Goal: Task Accomplishment & Management: Manage account settings

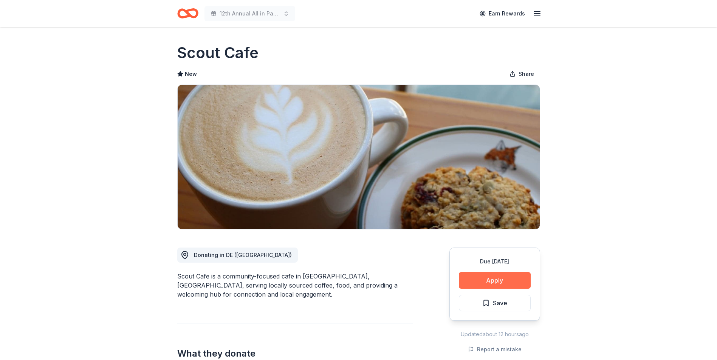
click at [492, 278] on button "Apply" at bounding box center [495, 280] width 72 height 17
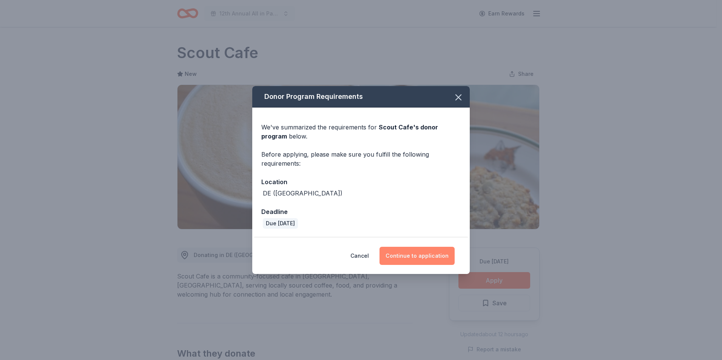
click at [420, 259] on button "Continue to application" at bounding box center [417, 256] width 75 height 18
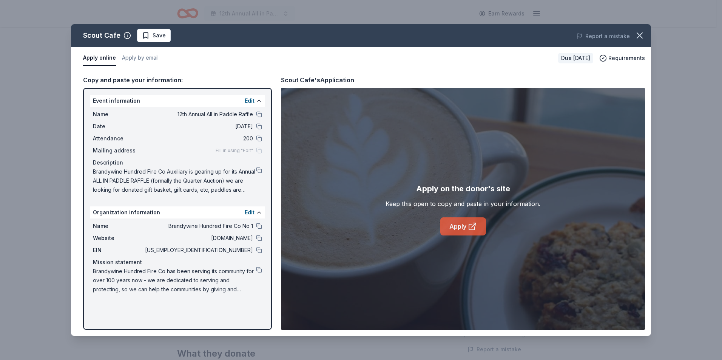
click at [457, 230] on link "Apply" at bounding box center [464, 227] width 46 height 18
click at [159, 38] on span "Save" at bounding box center [159, 35] width 13 height 9
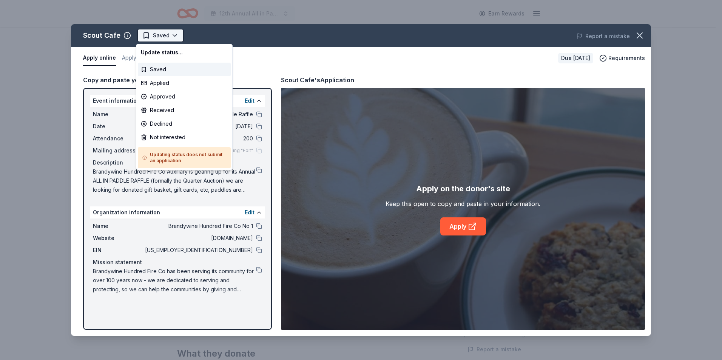
click at [169, 37] on html "12th Annual All in Paddle Raffle Earn Rewards Due in 24 days Share Scout Cafe N…" at bounding box center [361, 180] width 722 height 360
click at [155, 83] on div "Applied" at bounding box center [184, 83] width 93 height 14
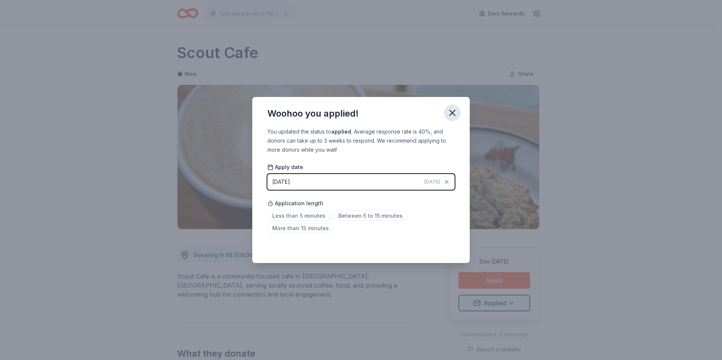
click at [452, 112] on icon "button" at bounding box center [452, 112] width 5 height 5
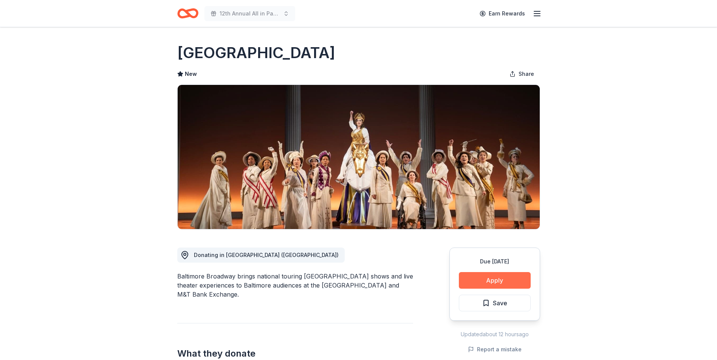
click at [498, 283] on button "Apply" at bounding box center [495, 280] width 72 height 17
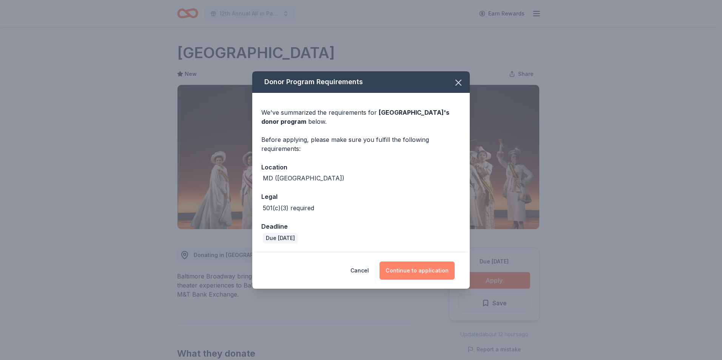
click at [411, 272] on button "Continue to application" at bounding box center [417, 271] width 75 height 18
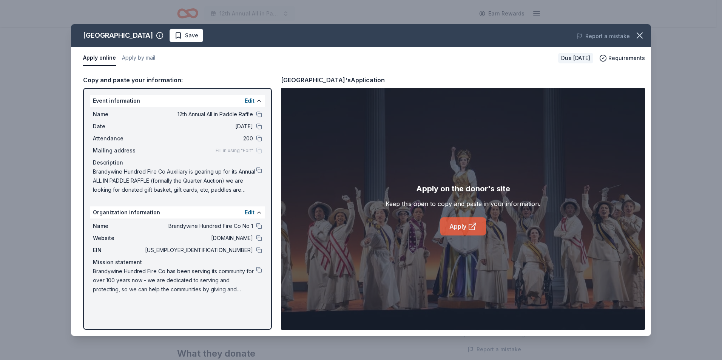
click at [458, 231] on link "Apply" at bounding box center [464, 227] width 46 height 18
click at [190, 38] on span "Save" at bounding box center [191, 35] width 13 height 9
click at [204, 37] on html "12th Annual All in Paddle Raffle Earn Rewards Due in 24 days Share Hippodrome T…" at bounding box center [361, 180] width 722 height 360
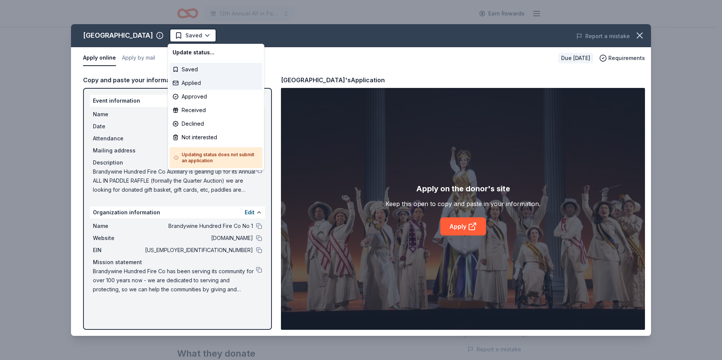
click at [188, 84] on div "Applied" at bounding box center [216, 83] width 93 height 14
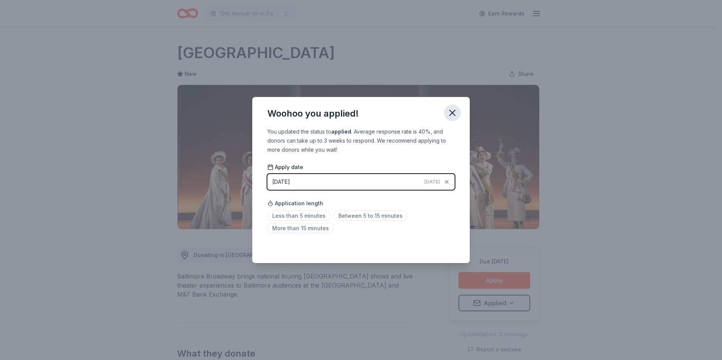
click at [448, 114] on icon "button" at bounding box center [452, 113] width 11 height 11
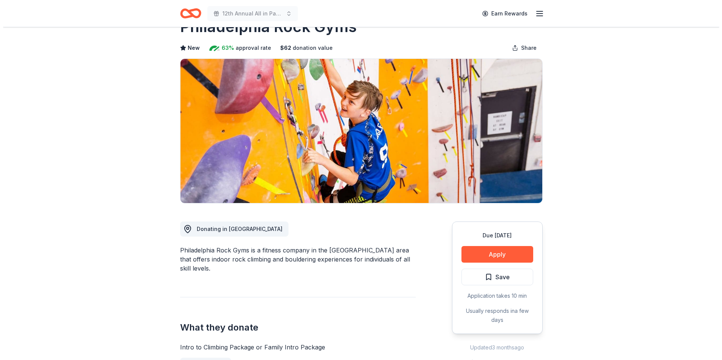
scroll to position [38, 0]
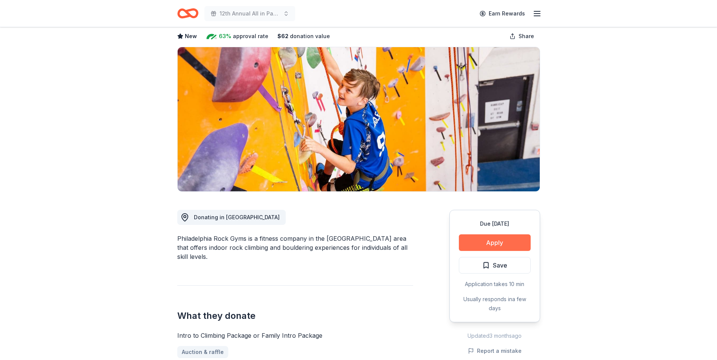
click at [490, 244] on button "Apply" at bounding box center [495, 243] width 72 height 17
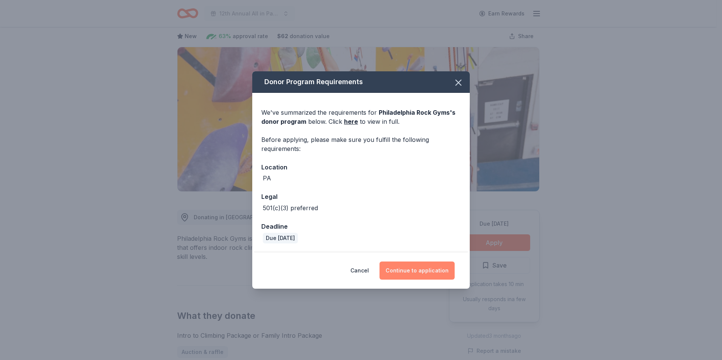
click at [419, 269] on button "Continue to application" at bounding box center [417, 271] width 75 height 18
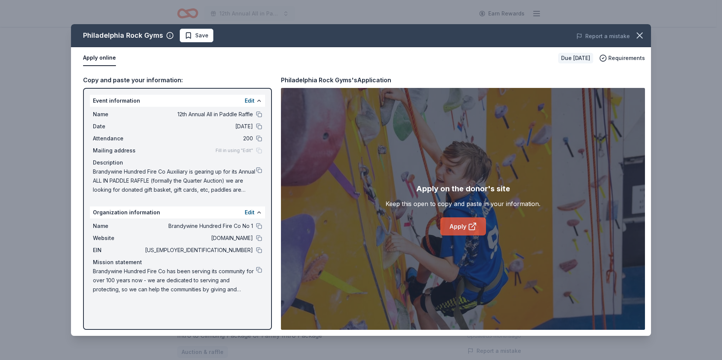
click at [456, 224] on link "Apply" at bounding box center [464, 227] width 46 height 18
click at [203, 33] on span "Save" at bounding box center [201, 35] width 13 height 9
click at [217, 35] on html "12th Annual All in Paddle Raffle Earn Rewards Due in 24 days Share Philadelphia…" at bounding box center [361, 142] width 722 height 360
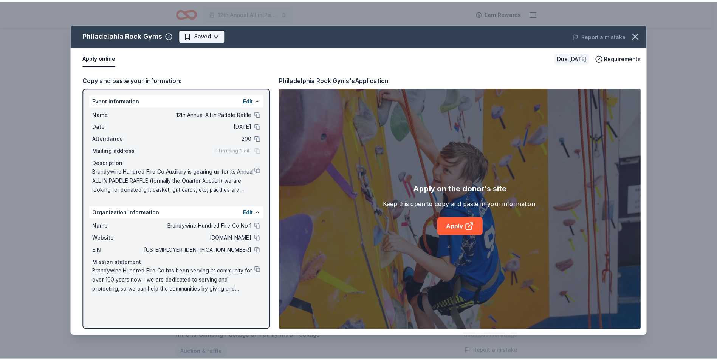
scroll to position [0, 0]
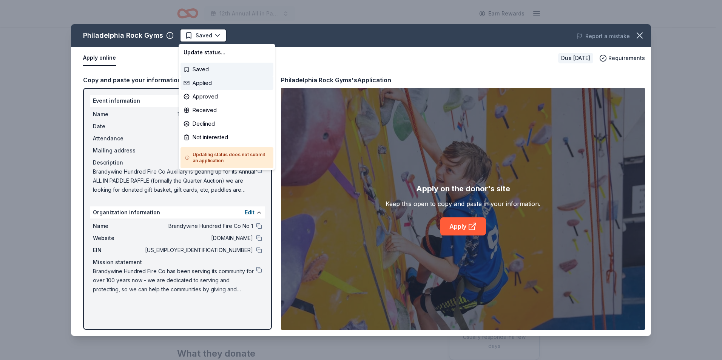
click at [199, 82] on div "Applied" at bounding box center [227, 83] width 93 height 14
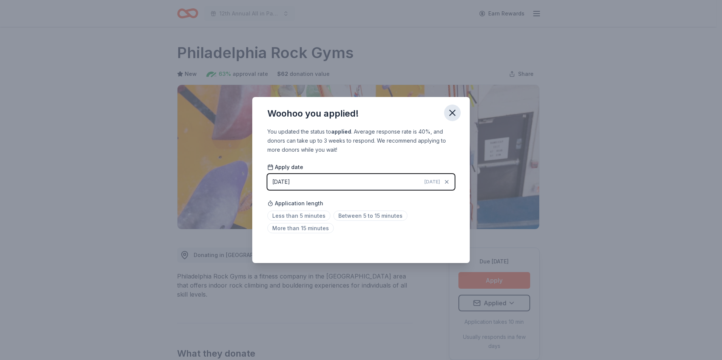
click at [452, 114] on icon "button" at bounding box center [452, 113] width 11 height 11
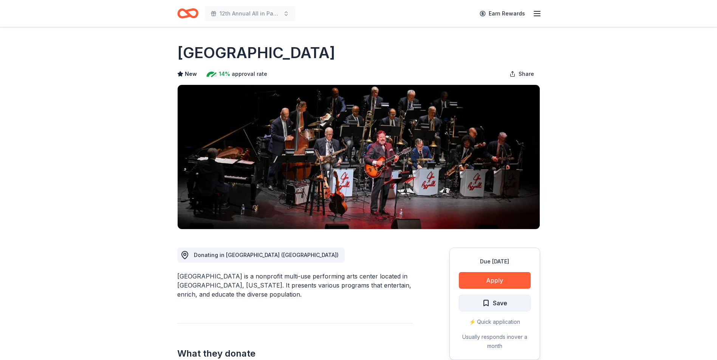
click at [498, 303] on span "Save" at bounding box center [500, 303] width 14 height 10
click at [510, 302] on html "12th Annual All in Paddle Raffle Earn Rewards Due [DATE] [GEOGRAPHIC_DATA] New …" at bounding box center [358, 180] width 717 height 360
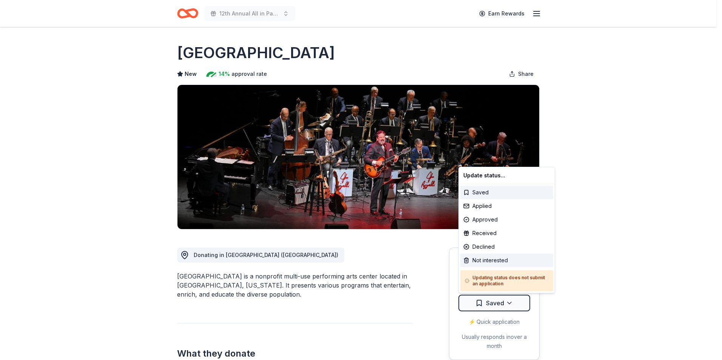
click at [487, 261] on div "Not interested" at bounding box center [507, 261] width 93 height 14
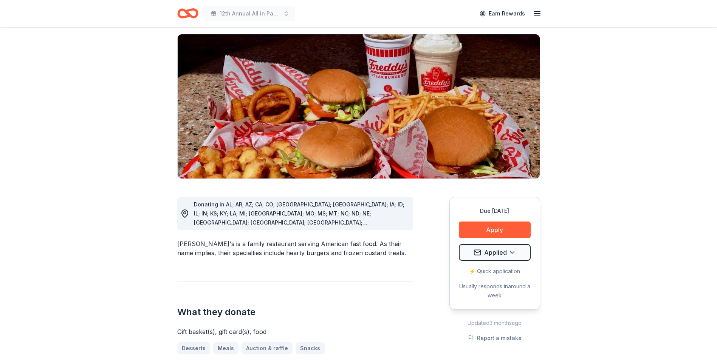
scroll to position [76, 0]
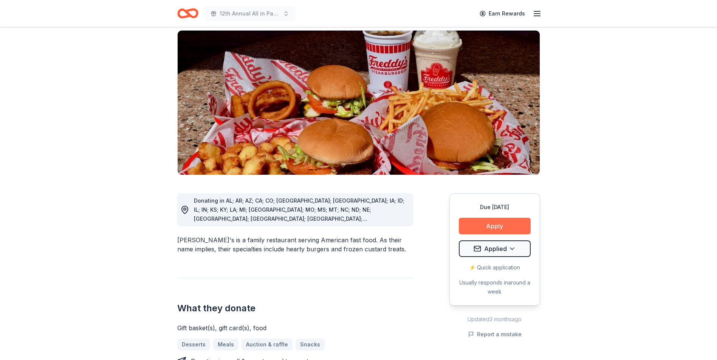
click at [493, 218] on button "Apply" at bounding box center [495, 226] width 72 height 17
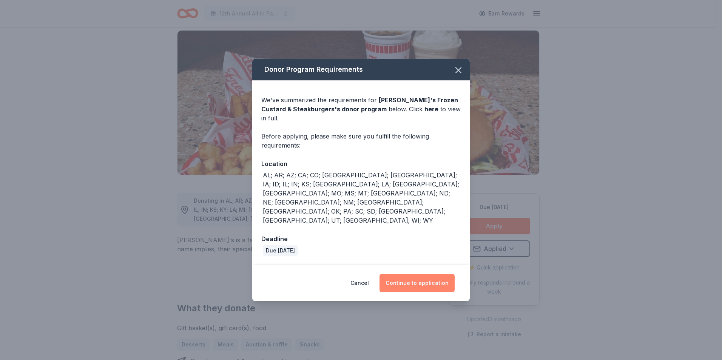
click at [418, 274] on button "Continue to application" at bounding box center [417, 283] width 75 height 18
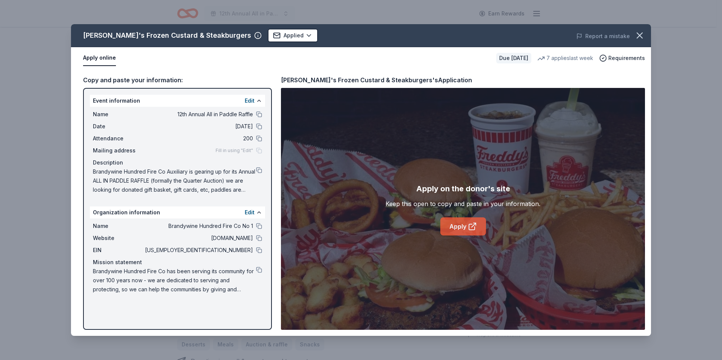
click at [457, 227] on link "Apply" at bounding box center [464, 227] width 46 height 18
click at [642, 36] on icon "button" at bounding box center [640, 35] width 11 height 11
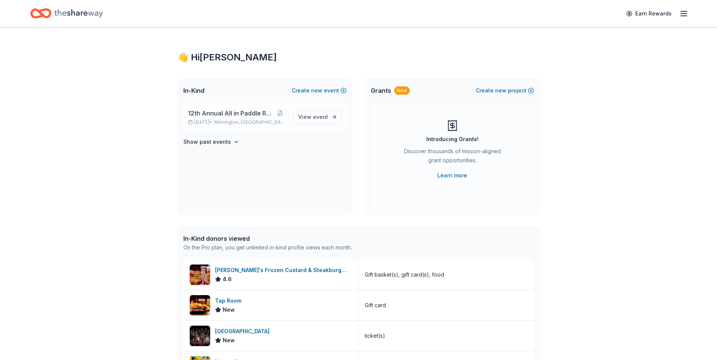
click at [231, 118] on div "12th Annual All in Paddle Raffle [DATE] • [GEOGRAPHIC_DATA], DE" at bounding box center [237, 117] width 99 height 17
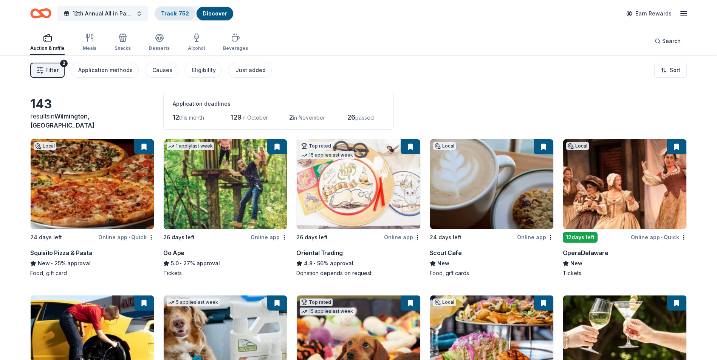
click at [169, 11] on link "Track · 752" at bounding box center [175, 13] width 28 height 6
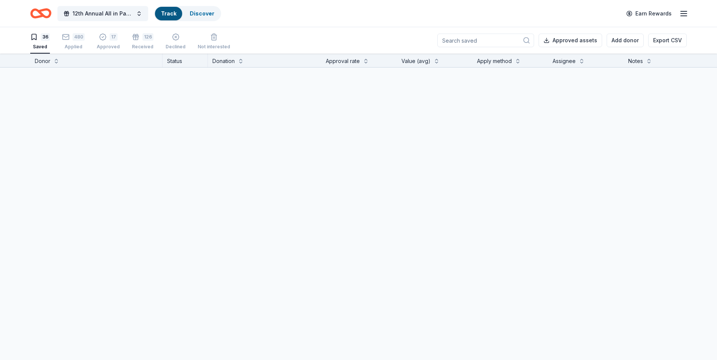
scroll to position [0, 0]
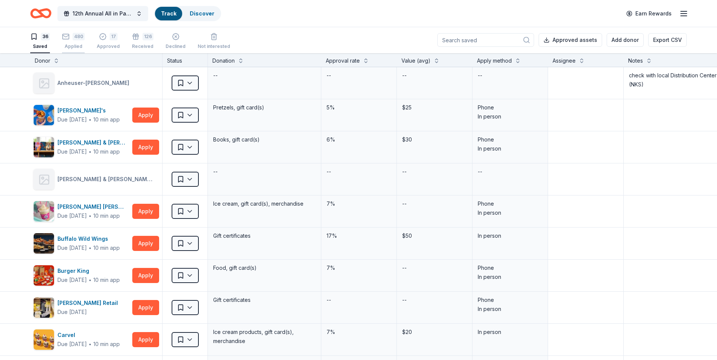
click at [74, 42] on div "480 Applied" at bounding box center [73, 41] width 23 height 17
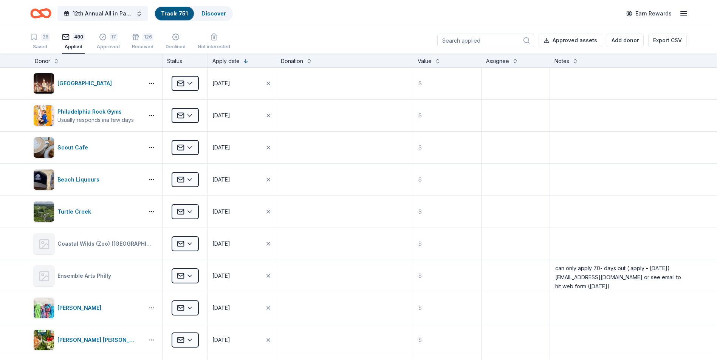
click at [474, 41] on input at bounding box center [485, 41] width 97 height 14
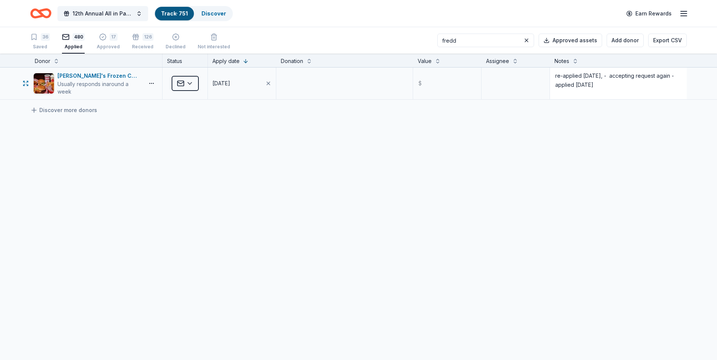
type input "fredd"
click at [554, 76] on textarea "re-applied 4/18/25, - accepting request again - applied 6/30/25" at bounding box center [618, 83] width 135 height 30
click at [601, 85] on textarea "re-applied 4/18/25, - accepting request again - applied 6/30/25" at bounding box center [618, 83] width 135 height 30
type textarea "re-applied 4/18/25, - accepting request again - applied 6/30/25 re-applied 9/15…"
click at [134, 128] on div "Freddy's Frozen Custard & Steakburgers Usually responds in around a week Applie…" at bounding box center [358, 155] width 717 height 174
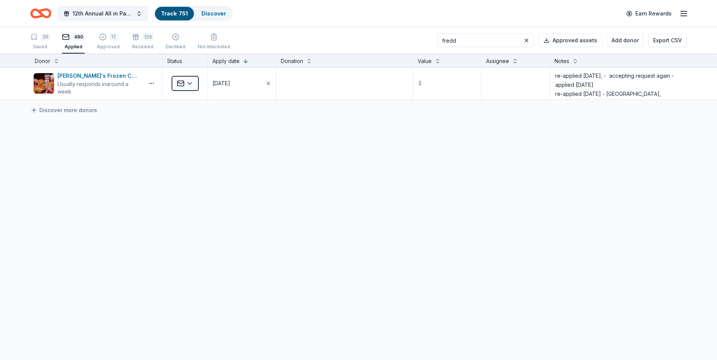
drag, startPoint x: 471, startPoint y: 39, endPoint x: 435, endPoint y: 39, distance: 36.7
click at [439, 39] on div "36 Saved 480 Applied 17 Approved 126 Received Declined Not interested fredd App…" at bounding box center [358, 40] width 656 height 26
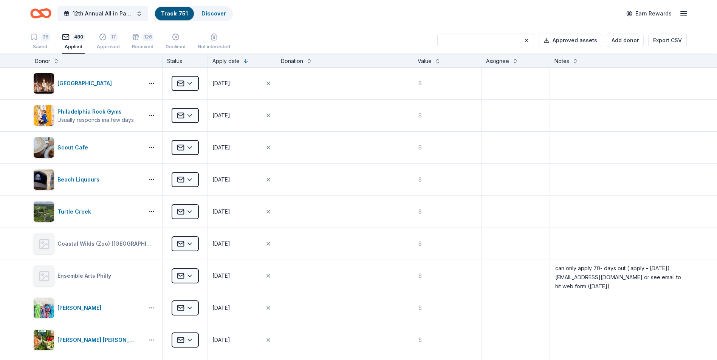
click at [459, 41] on input at bounding box center [485, 41] width 97 height 14
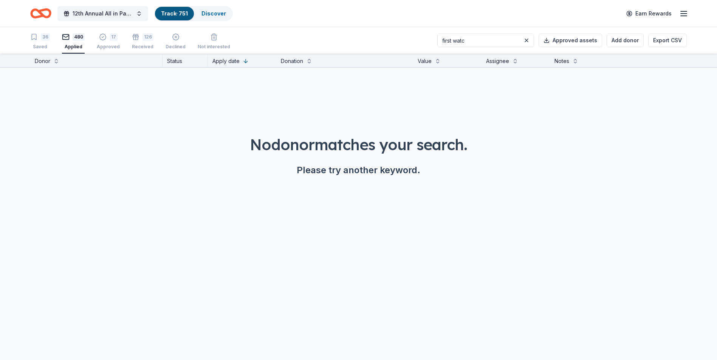
type input "first watch"
drag, startPoint x: 483, startPoint y: 40, endPoint x: 449, endPoint y: 40, distance: 34.0
click at [449, 40] on input "first watch" at bounding box center [485, 41] width 97 height 14
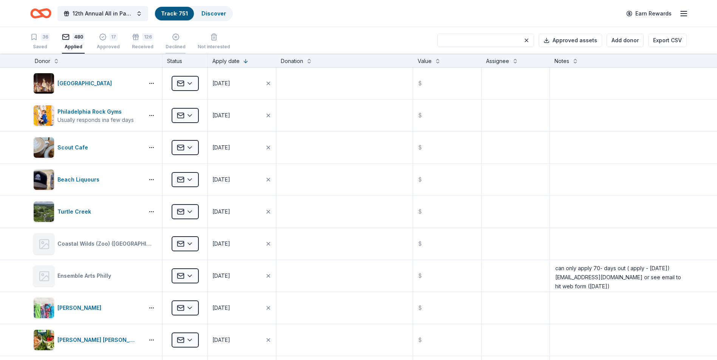
click at [173, 43] on div "Declined" at bounding box center [175, 41] width 20 height 17
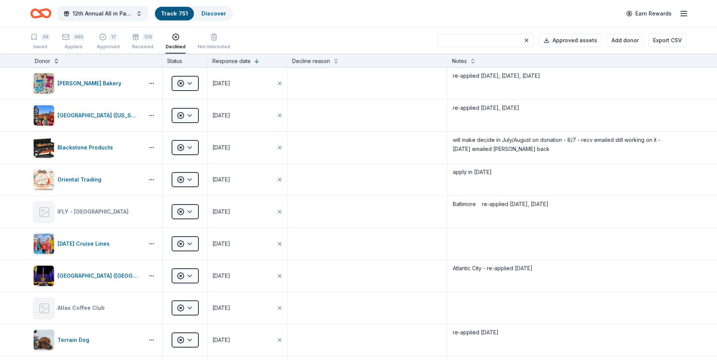
click at [56, 62] on button at bounding box center [56, 61] width 6 height 8
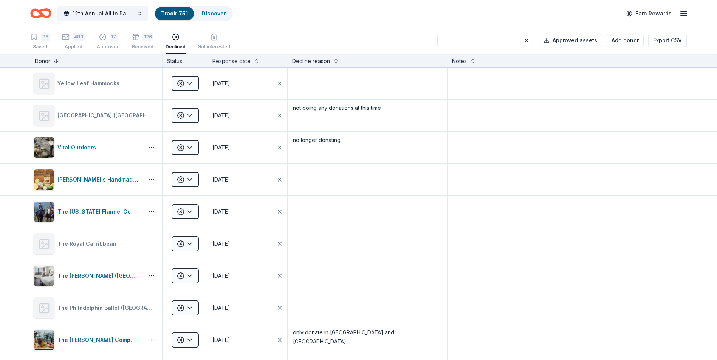
click at [55, 62] on button at bounding box center [56, 61] width 6 height 8
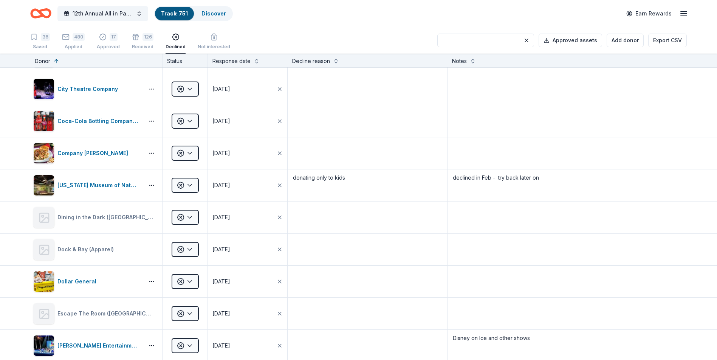
scroll to position [378, 0]
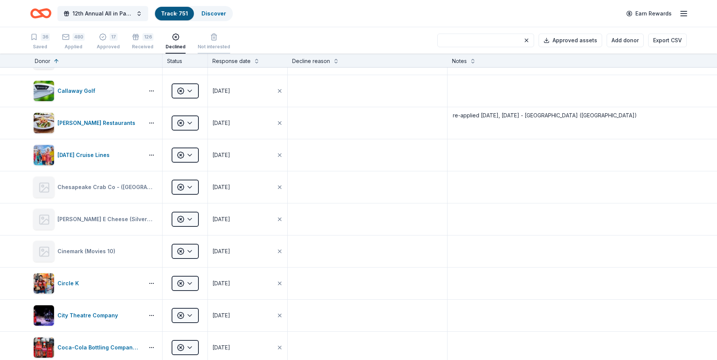
click at [215, 43] on div "Not interested" at bounding box center [214, 41] width 32 height 17
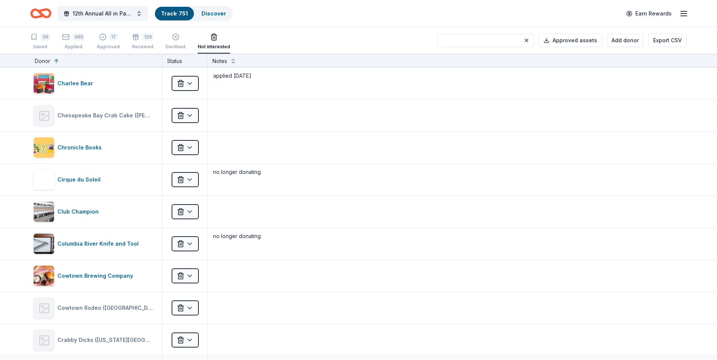
scroll to position [416, 0]
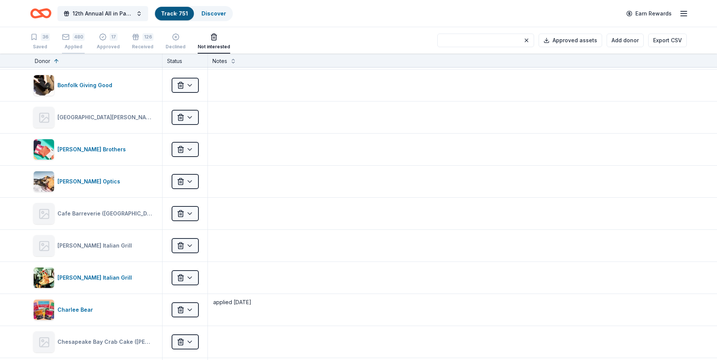
click at [77, 43] on div "480 Applied" at bounding box center [73, 41] width 23 height 17
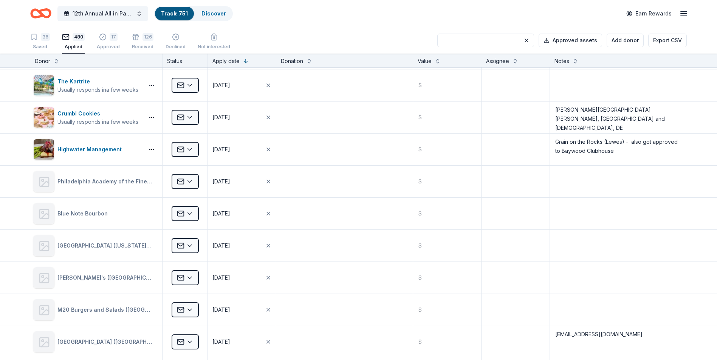
click at [465, 40] on input at bounding box center [485, 41] width 97 height 14
click at [460, 40] on input at bounding box center [485, 41] width 97 height 14
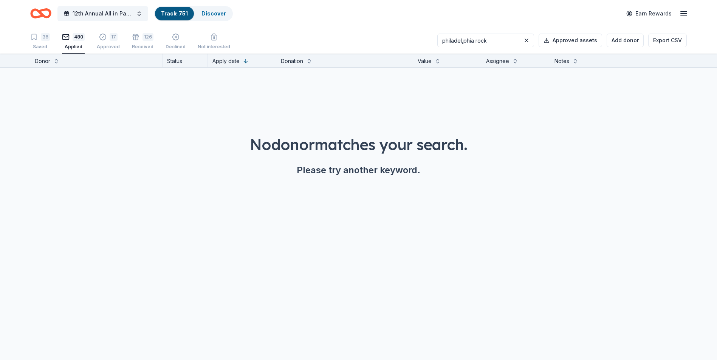
type input "philadel,phia rock"
drag, startPoint x: 501, startPoint y: 37, endPoint x: 438, endPoint y: 37, distance: 63.1
click at [438, 37] on div "36 Saved 480 Applied 17 Approved 126 Received Declined Not interested philadel,…" at bounding box center [358, 40] width 656 height 26
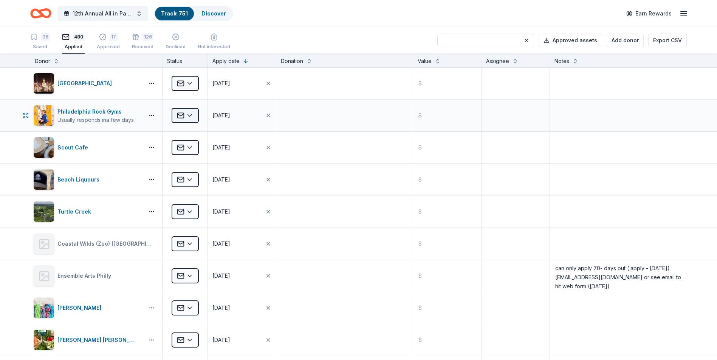
click at [190, 114] on html "12th Annual All in Paddle Raffle Track · 751 Discover Earn Rewards 36 Saved 480…" at bounding box center [358, 180] width 717 height 360
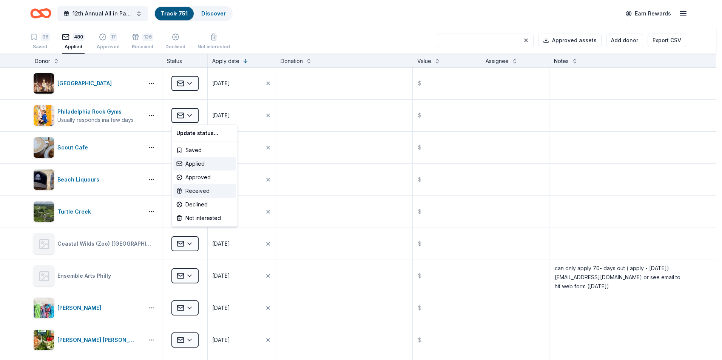
click at [191, 191] on div "Received" at bounding box center [204, 191] width 63 height 14
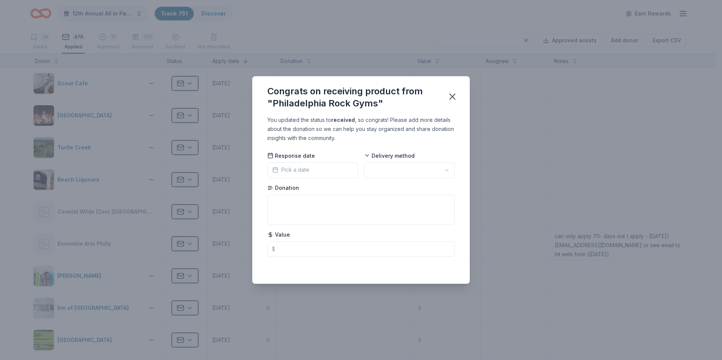
click at [327, 171] on button "Pick a date" at bounding box center [313, 170] width 91 height 16
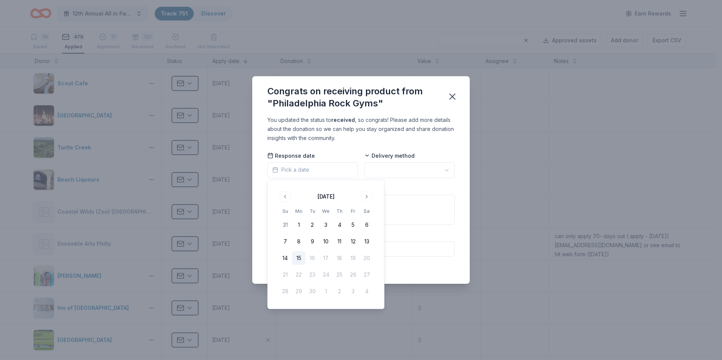
click at [299, 260] on button "15" at bounding box center [299, 259] width 14 height 14
click at [446, 172] on html "12th Annual All in Paddle Raffle Track · 751 Discover Earn Rewards 36 Saved 479…" at bounding box center [361, 180] width 722 height 360
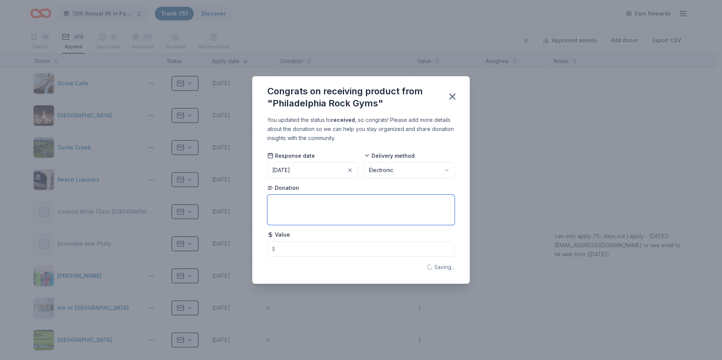
click at [285, 206] on textarea at bounding box center [361, 210] width 187 height 30
type textarea "2 - kids passes -"
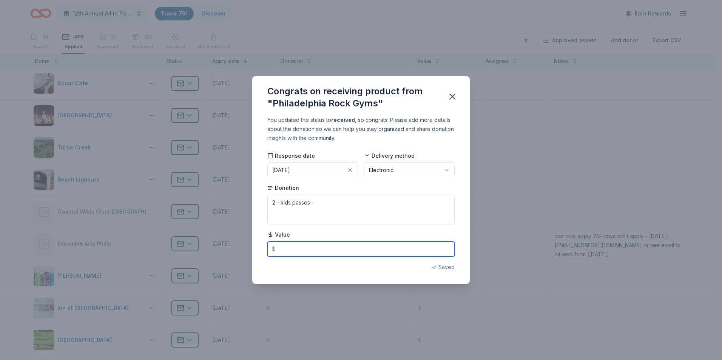
click at [285, 252] on input "text" at bounding box center [361, 249] width 187 height 15
type input "61.00"
click at [453, 96] on icon "button" at bounding box center [452, 96] width 5 height 5
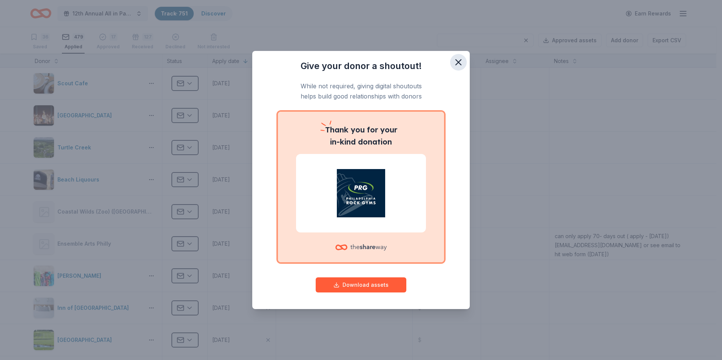
click at [458, 63] on icon "button" at bounding box center [458, 62] width 5 height 5
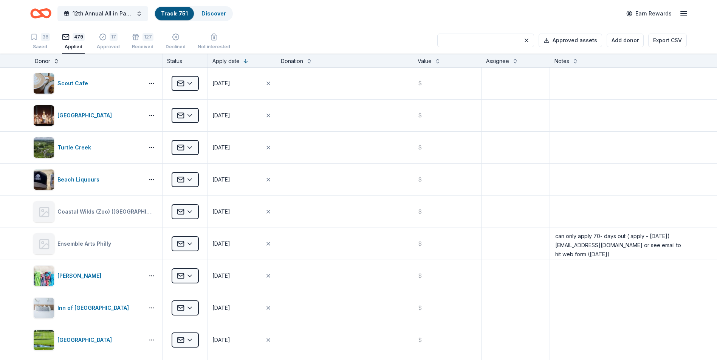
click at [56, 62] on button at bounding box center [56, 61] width 6 height 8
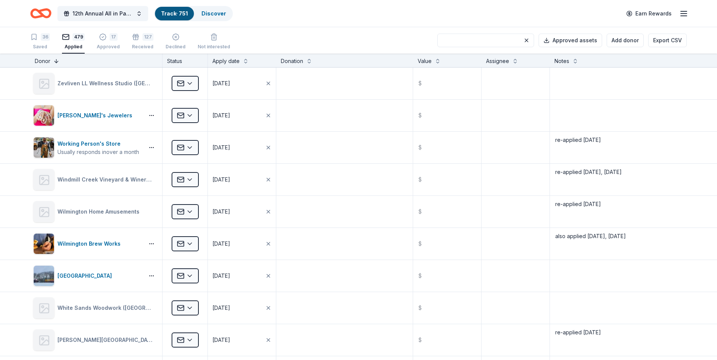
click at [56, 61] on button at bounding box center [56, 61] width 6 height 8
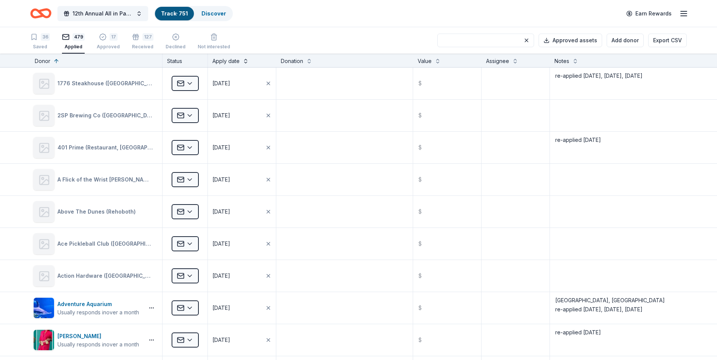
click at [246, 61] on button at bounding box center [246, 61] width 6 height 8
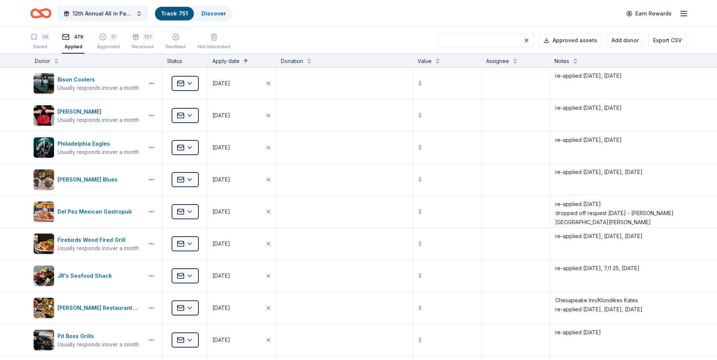
click at [243, 61] on button at bounding box center [246, 61] width 6 height 8
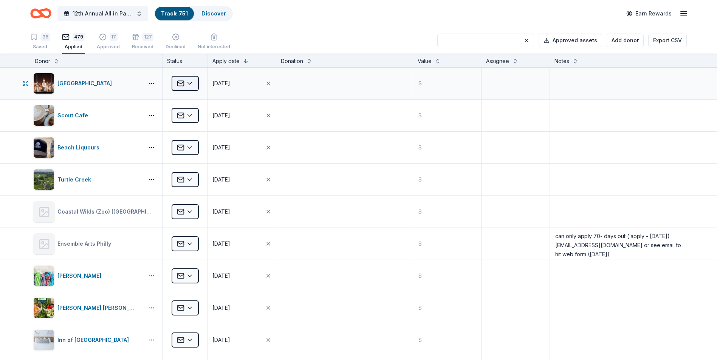
click at [192, 83] on html "12th Annual All in Paddle Raffle Track · 751 Discover Earn Rewards 36 Saved 479…" at bounding box center [358, 180] width 717 height 360
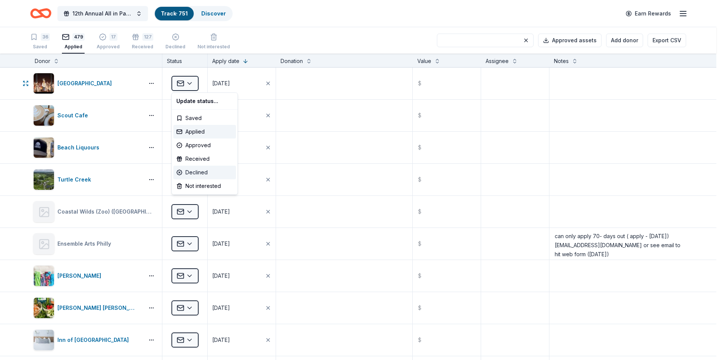
click at [193, 175] on div "Declined" at bounding box center [204, 173] width 63 height 14
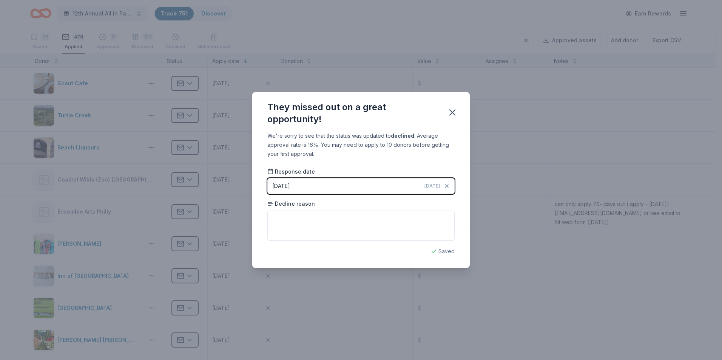
click at [452, 111] on icon "button" at bounding box center [452, 112] width 5 height 5
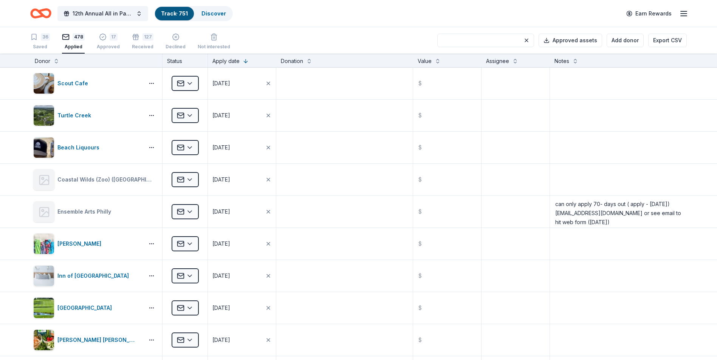
click at [470, 39] on input at bounding box center [485, 41] width 97 height 14
type input "city"
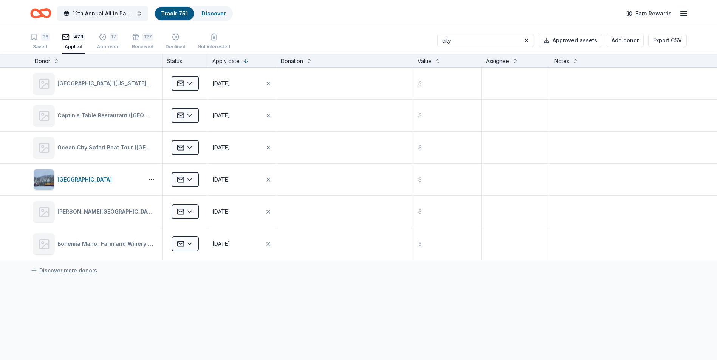
drag, startPoint x: 468, startPoint y: 42, endPoint x: 442, endPoint y: 41, distance: 25.7
click at [444, 41] on div "36 Saved 478 Applied 17 Approved 127 Received Declined Not interested city Appr…" at bounding box center [358, 40] width 656 height 26
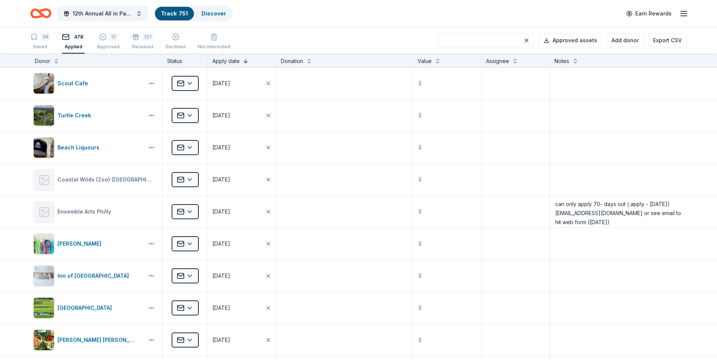
drag, startPoint x: 56, startPoint y: 61, endPoint x: 246, endPoint y: 63, distance: 189.3
click at [56, 61] on button at bounding box center [56, 61] width 6 height 8
click at [246, 63] on button at bounding box center [246, 61] width 6 height 8
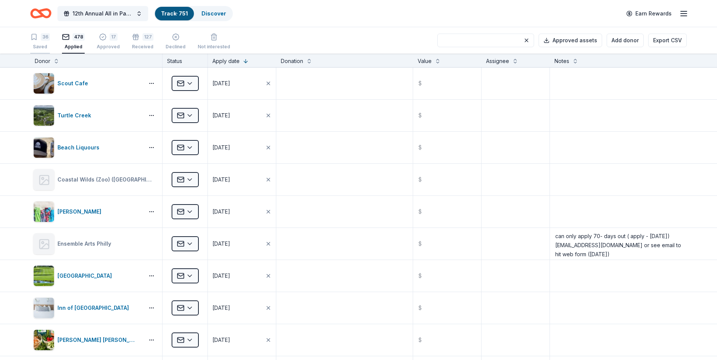
click at [40, 42] on div "36 Saved" at bounding box center [40, 41] width 20 height 17
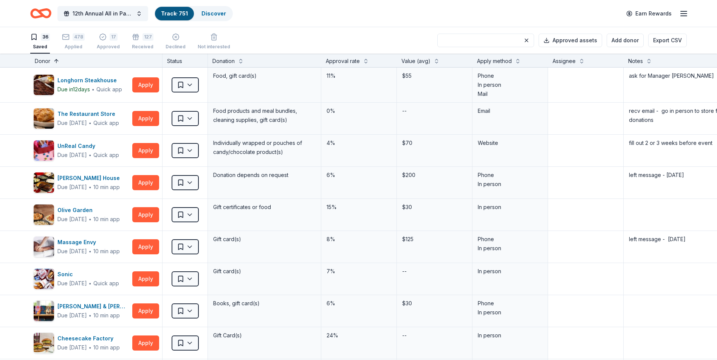
click at [55, 58] on button at bounding box center [56, 61] width 6 height 8
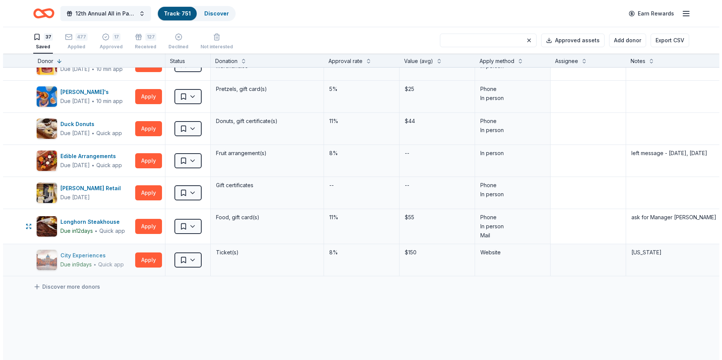
scroll to position [642, 0]
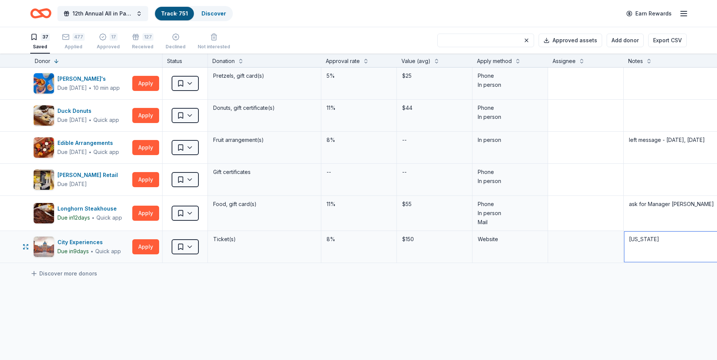
drag, startPoint x: 658, startPoint y: 238, endPoint x: 627, endPoint y: 238, distance: 31.0
click at [627, 238] on textarea "New York" at bounding box center [680, 247] width 112 height 30
type textarea "Philadelphia"
click at [189, 247] on html "12th Annual All in Paddle Raffle Track · 751 Discover Earn Rewards 37 Saved 477…" at bounding box center [358, 180] width 717 height 360
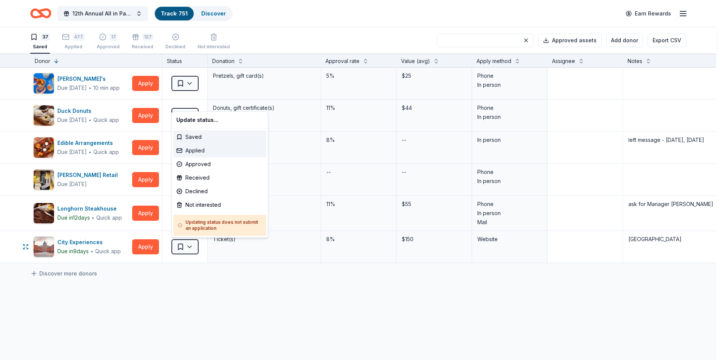
click at [191, 150] on div "Applied" at bounding box center [219, 151] width 93 height 14
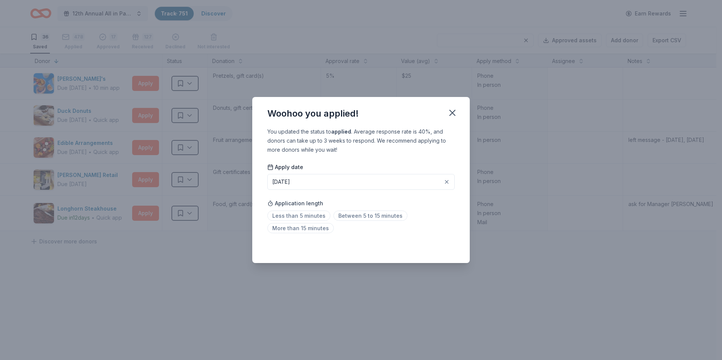
click at [373, 180] on button "07/29/2025" at bounding box center [361, 182] width 187 height 16
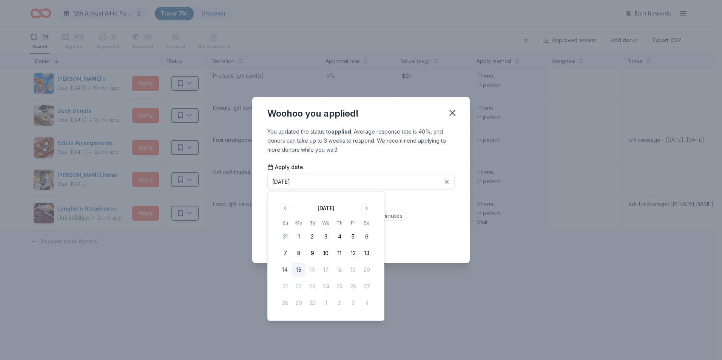
click at [296, 271] on button "15" at bounding box center [299, 270] width 14 height 14
click at [453, 114] on icon "button" at bounding box center [452, 113] width 11 height 11
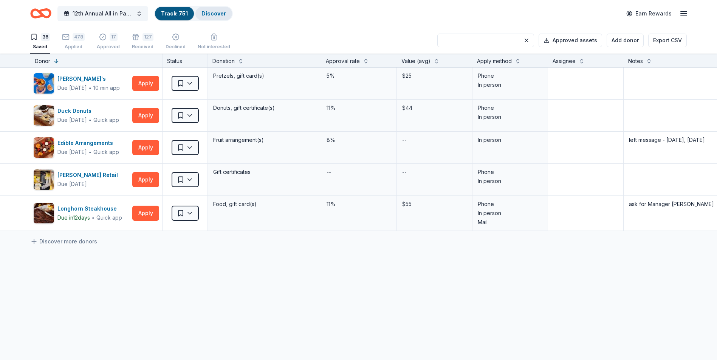
click at [210, 14] on link "Discover" at bounding box center [213, 13] width 25 height 6
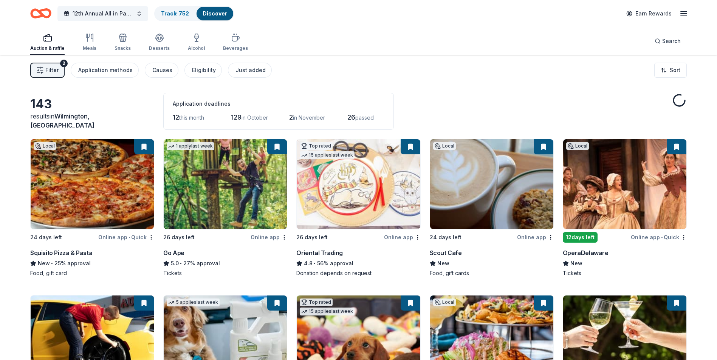
click at [51, 73] on span "Filter" at bounding box center [51, 70] width 13 height 9
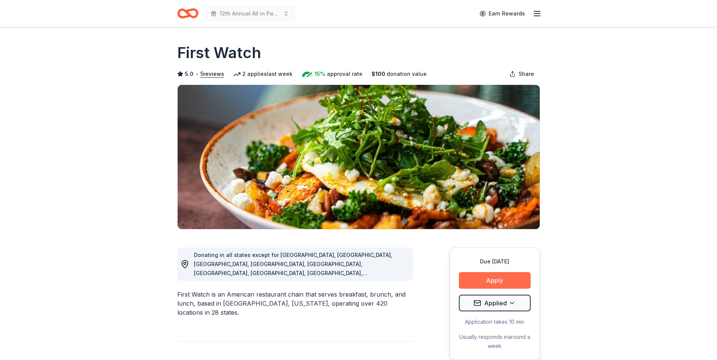
click at [492, 281] on button "Apply" at bounding box center [495, 280] width 72 height 17
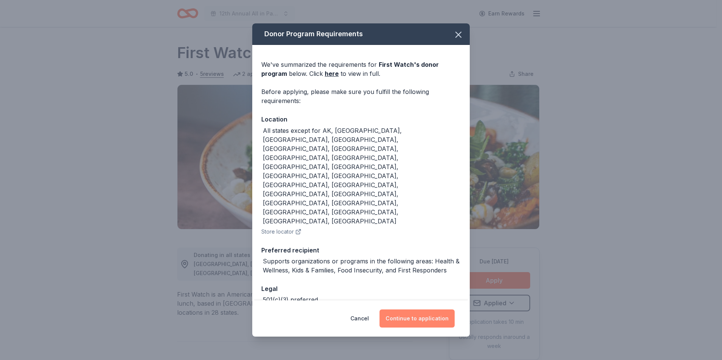
click at [415, 310] on button "Continue to application" at bounding box center [417, 319] width 75 height 18
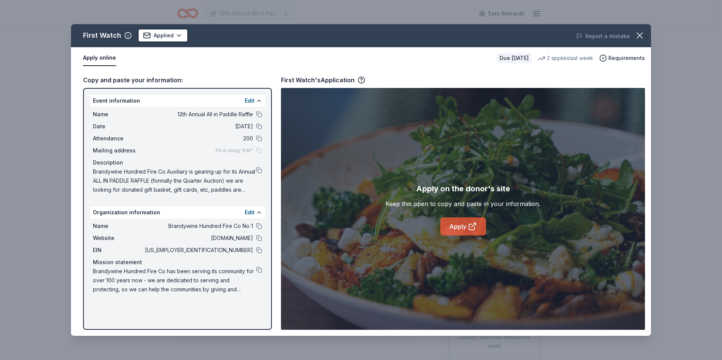
click at [455, 227] on link "Apply" at bounding box center [464, 227] width 46 height 18
click at [261, 172] on button at bounding box center [259, 170] width 6 height 6
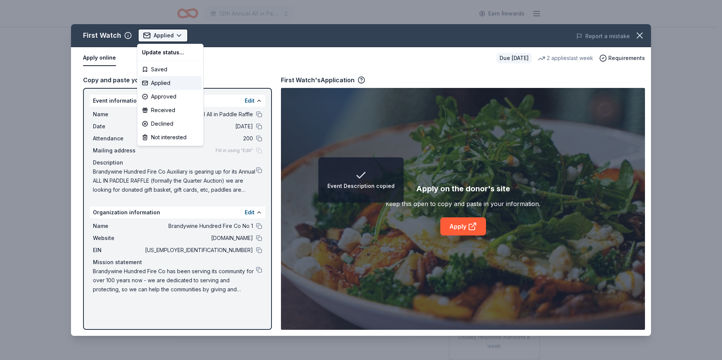
click at [175, 36] on html "Event Description copied 12th Annual All in Paddle Raffle Earn Rewards Due in 2…" at bounding box center [361, 180] width 722 height 360
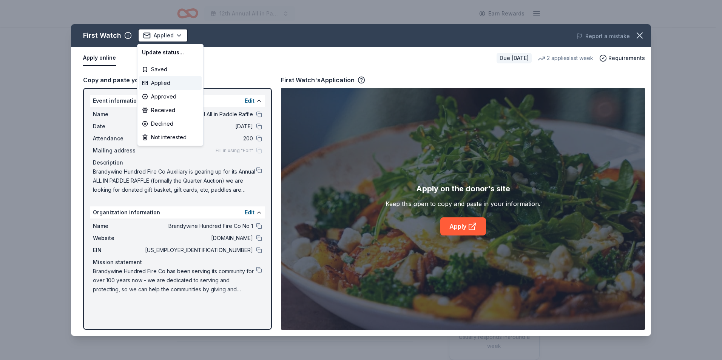
click at [157, 82] on div "Applied" at bounding box center [170, 83] width 63 height 14
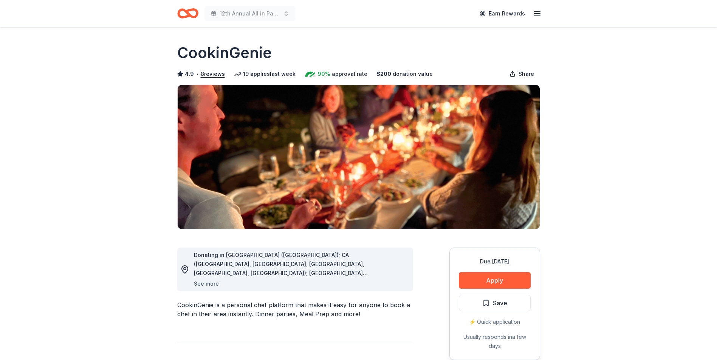
click at [201, 283] on button "See more" at bounding box center [206, 284] width 25 height 9
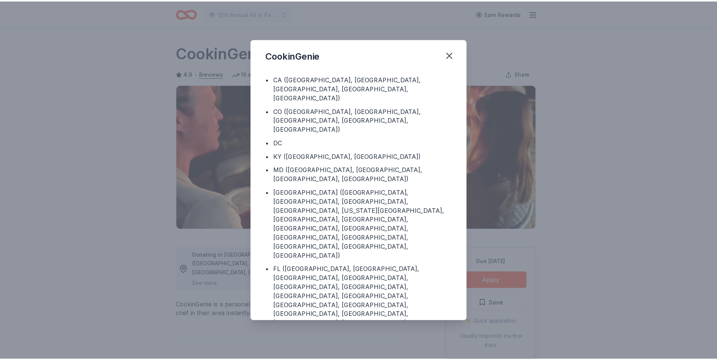
scroll to position [29, 0]
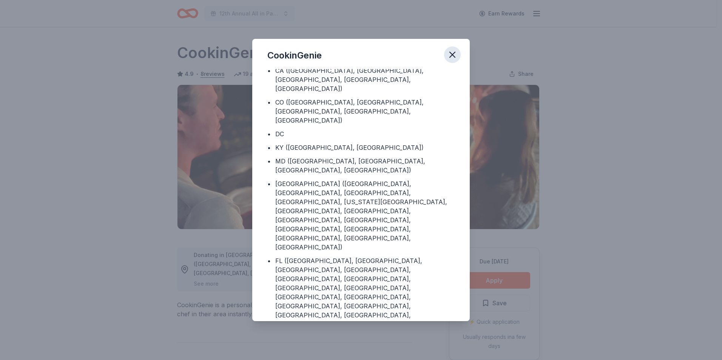
click at [457, 54] on icon "button" at bounding box center [452, 54] width 11 height 11
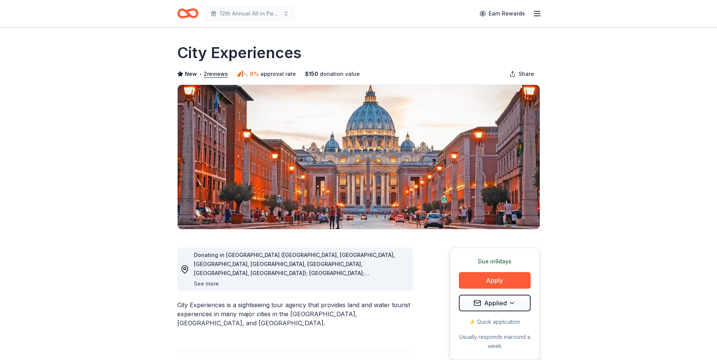
click at [201, 282] on button "See more" at bounding box center [206, 284] width 25 height 9
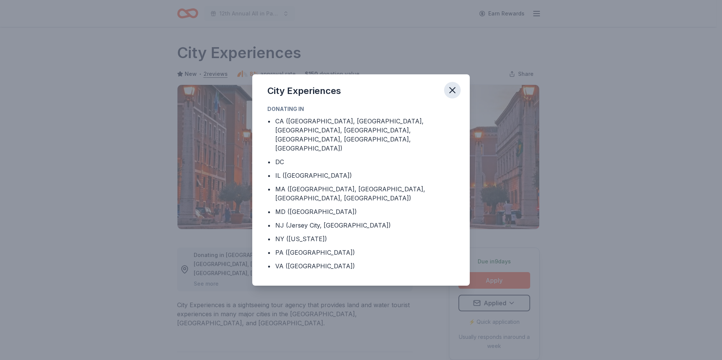
click at [453, 96] on icon "button" at bounding box center [452, 90] width 11 height 11
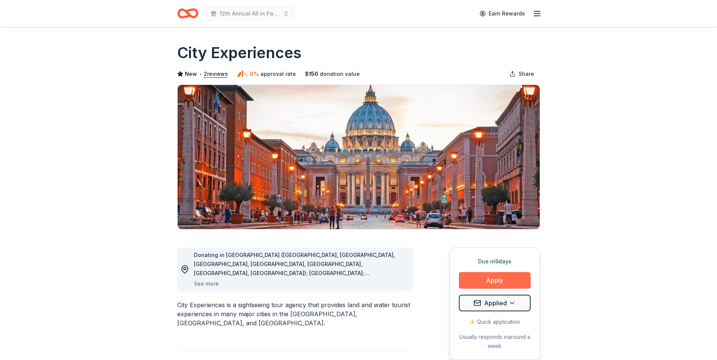
click at [496, 280] on button "Apply" at bounding box center [495, 280] width 72 height 17
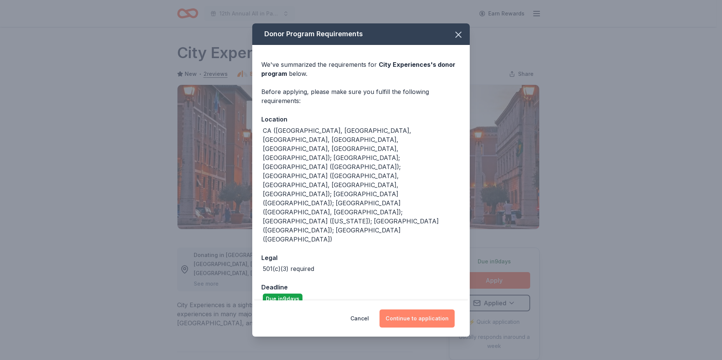
click at [413, 310] on button "Continue to application" at bounding box center [417, 319] width 75 height 18
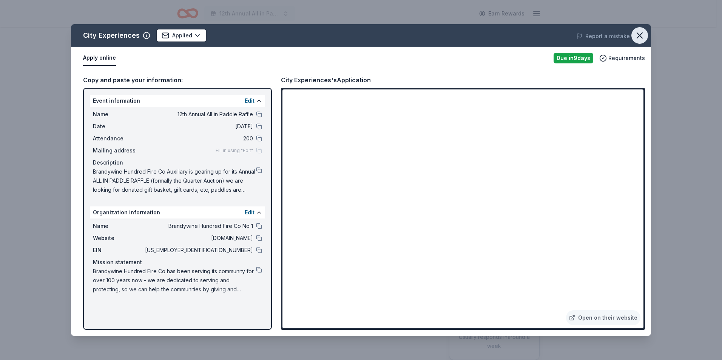
click at [640, 35] on icon "button" at bounding box center [639, 35] width 5 height 5
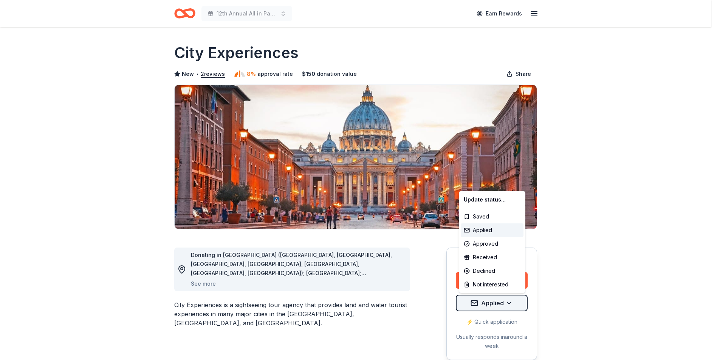
click at [511, 305] on html "12th Annual All in Paddle Raffle Earn Rewards Due in 9 days Share City Experien…" at bounding box center [358, 180] width 717 height 360
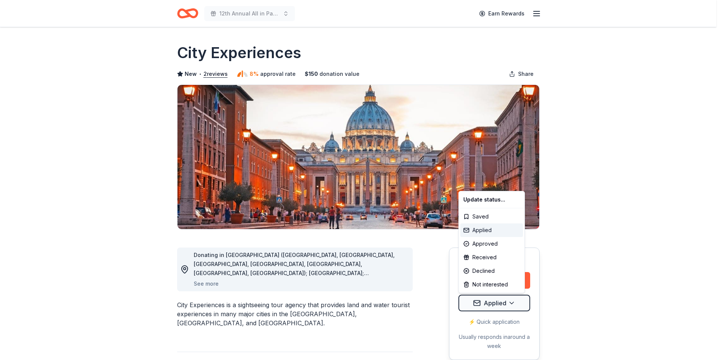
click at [482, 231] on div "Applied" at bounding box center [492, 231] width 63 height 14
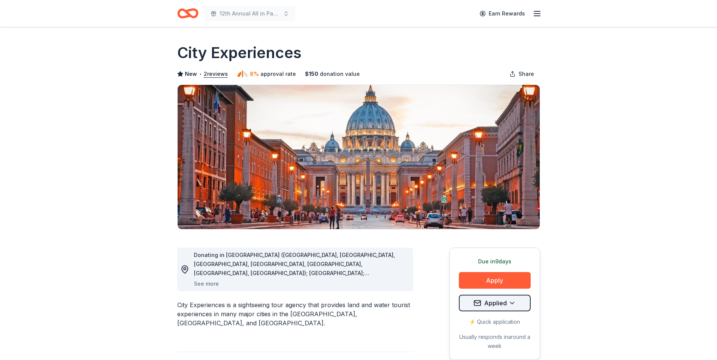
click at [510, 302] on html "12th Annual All in Paddle Raffle Earn Rewards Due in 9 days Share City Experien…" at bounding box center [358, 180] width 717 height 360
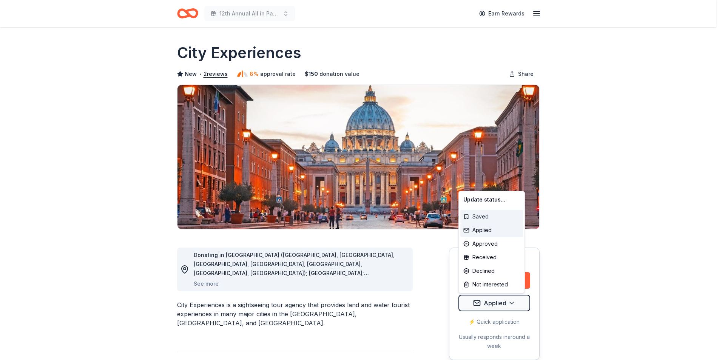
click at [480, 217] on div "Saved" at bounding box center [492, 217] width 63 height 14
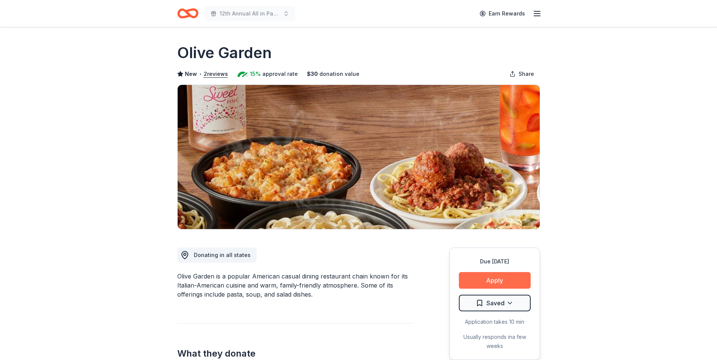
click at [495, 282] on button "Apply" at bounding box center [495, 280] width 72 height 17
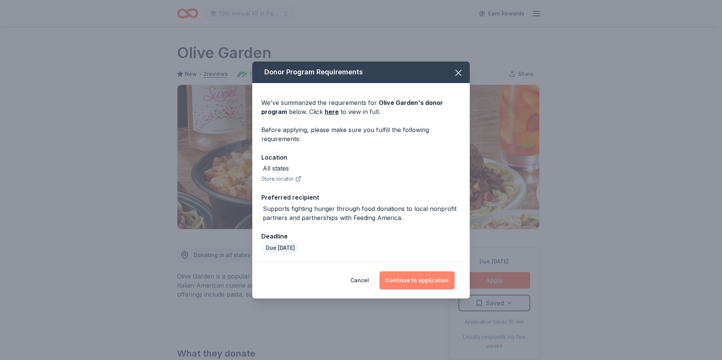
click at [414, 284] on button "Continue to application" at bounding box center [417, 281] width 75 height 18
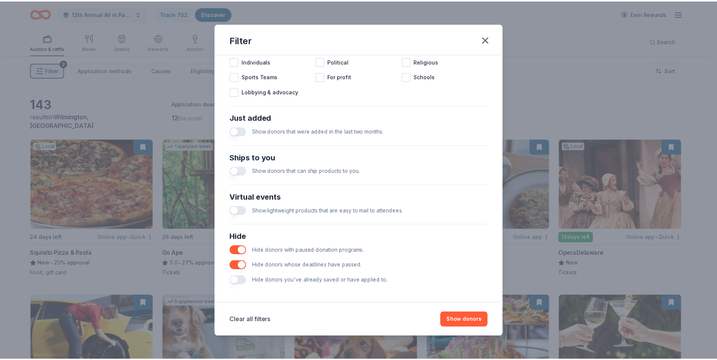
scroll to position [248, 0]
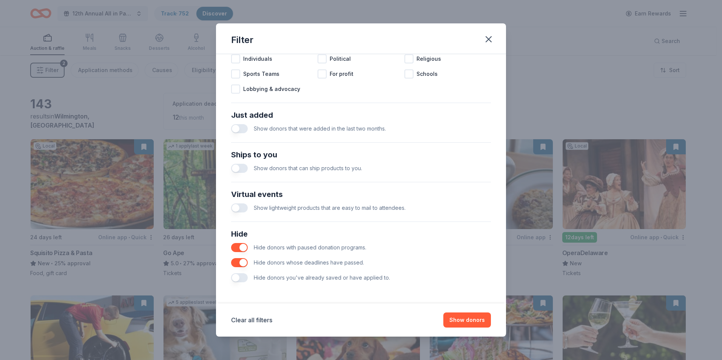
click at [239, 278] on button "button" at bounding box center [239, 278] width 17 height 9
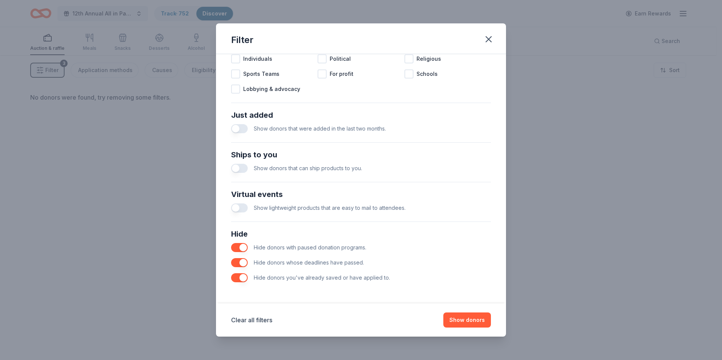
click at [237, 248] on button "button" at bounding box center [239, 247] width 17 height 9
click at [235, 262] on button "button" at bounding box center [239, 262] width 17 height 9
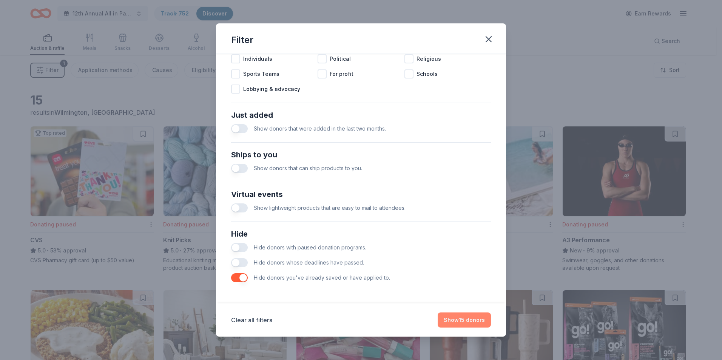
click at [460, 322] on button "Show 15 donors" at bounding box center [464, 320] width 53 height 15
